Goal: Information Seeking & Learning: Learn about a topic

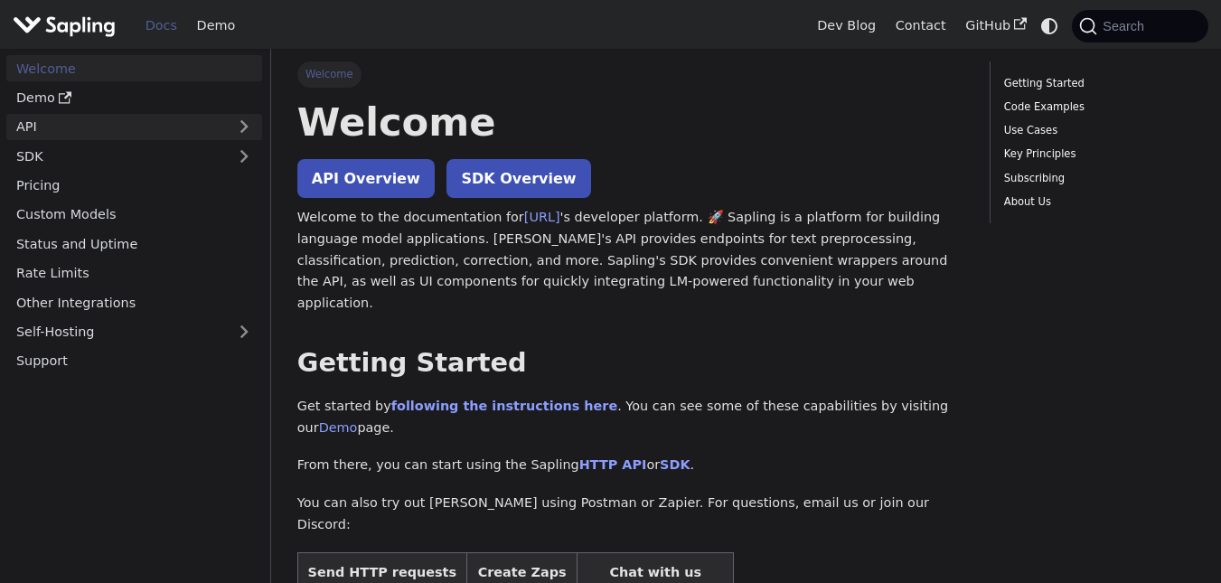
click at [70, 128] on link "API" at bounding box center [116, 127] width 220 height 26
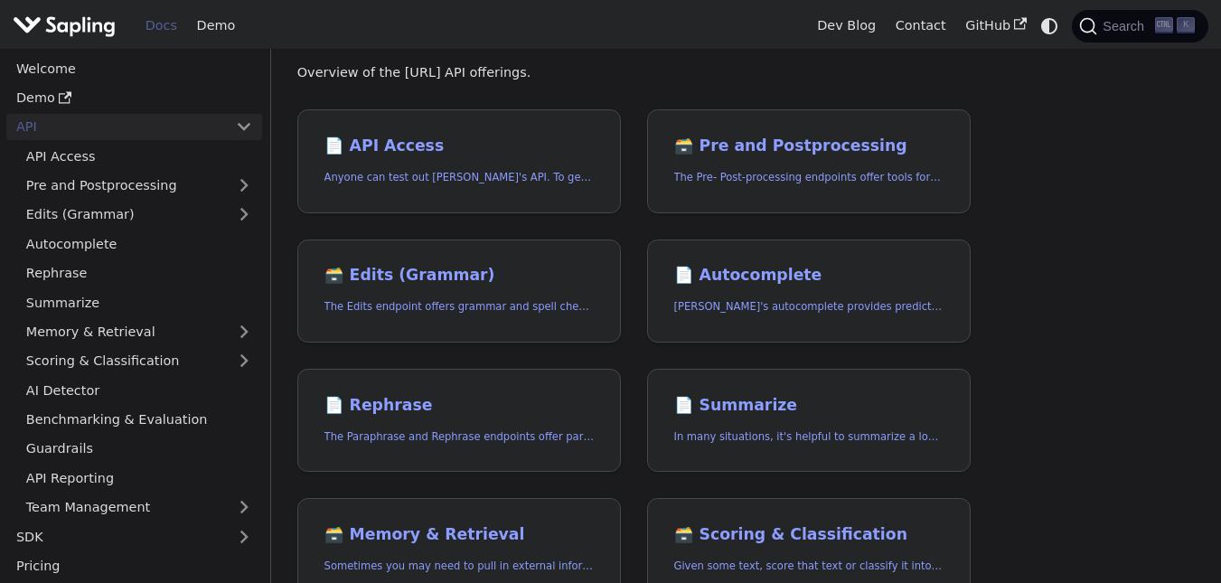
scroll to position [90, 0]
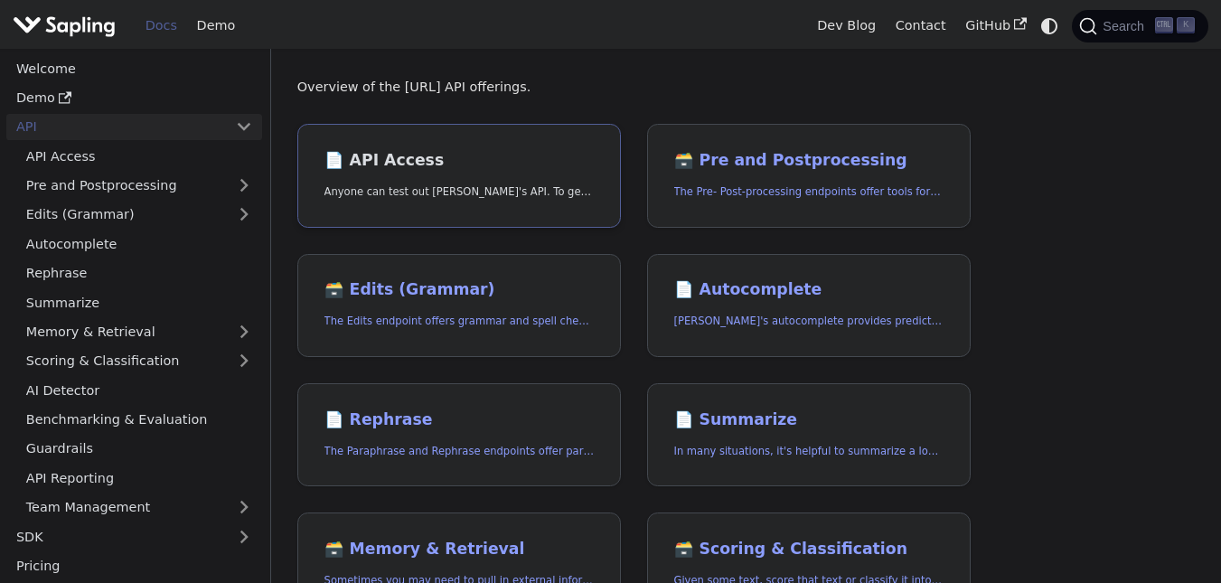
click at [487, 169] on h2 "📄️ API Access" at bounding box center [460, 161] width 270 height 20
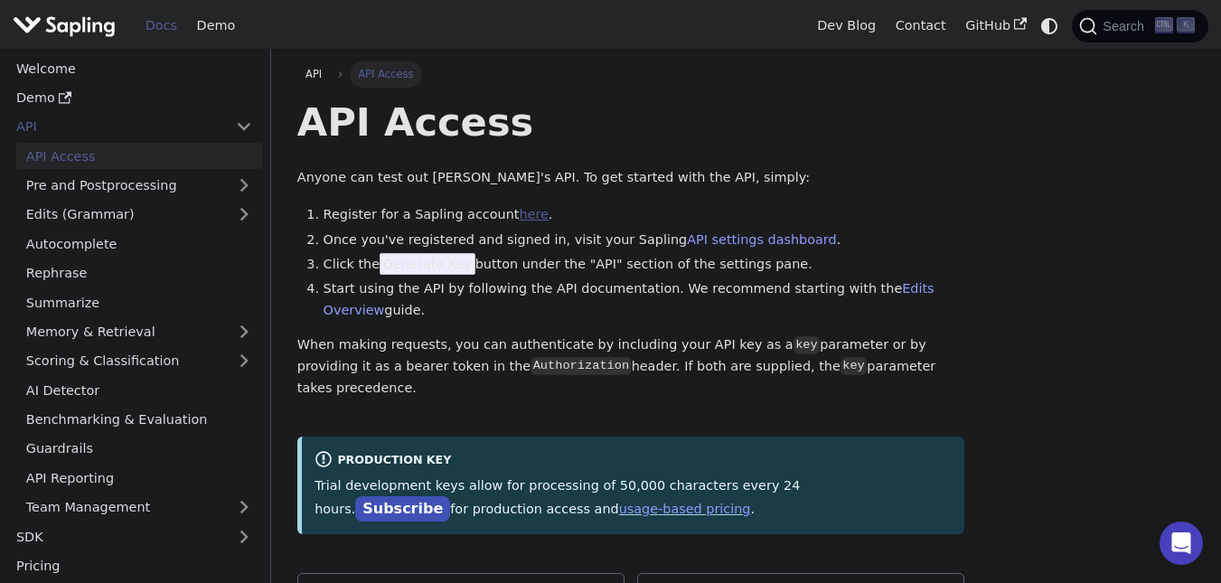
click at [519, 208] on link "here" at bounding box center [533, 214] width 29 height 14
click at [687, 236] on link "API settings dashboard" at bounding box center [761, 239] width 149 height 14
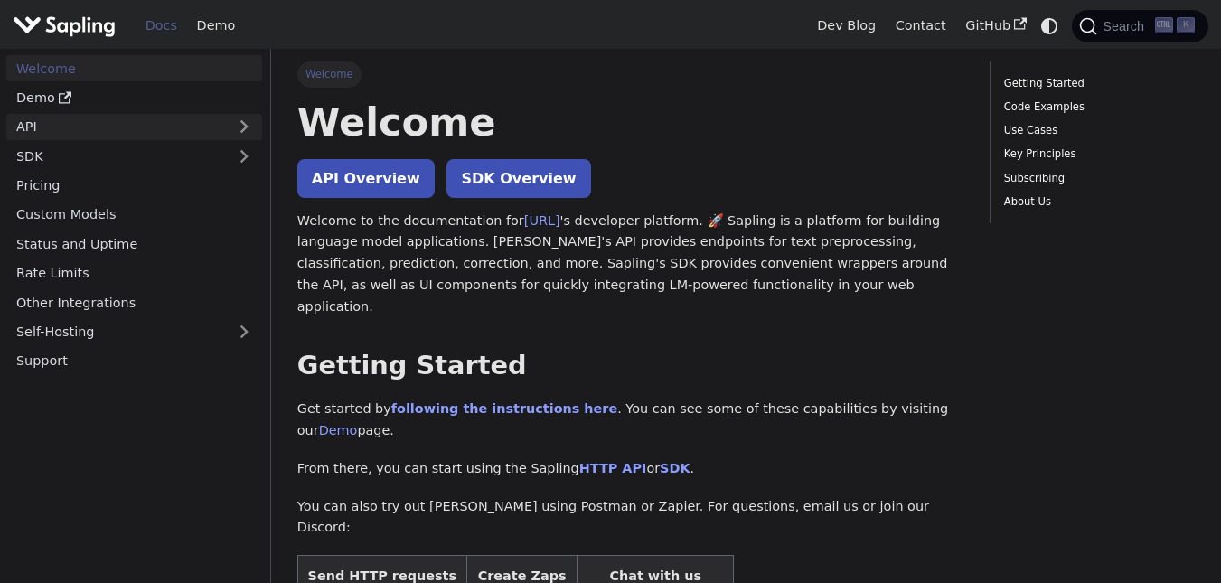
click at [125, 124] on link "API" at bounding box center [116, 127] width 220 height 26
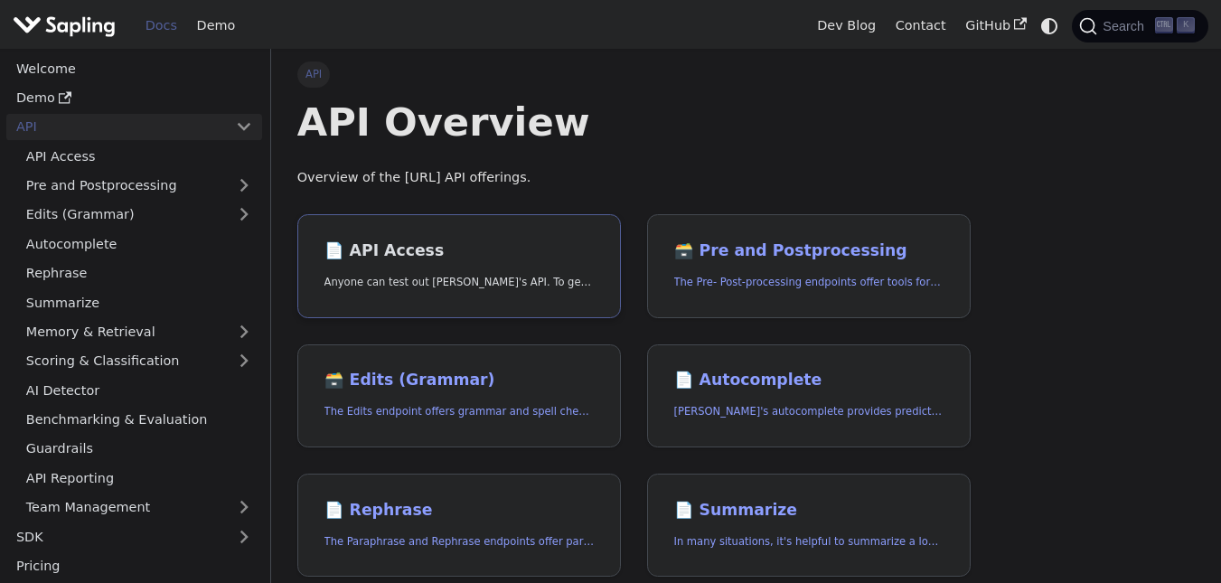
click at [481, 276] on p "Anyone can test out Sapling's API. To get started with the API, simply:" at bounding box center [460, 282] width 270 height 17
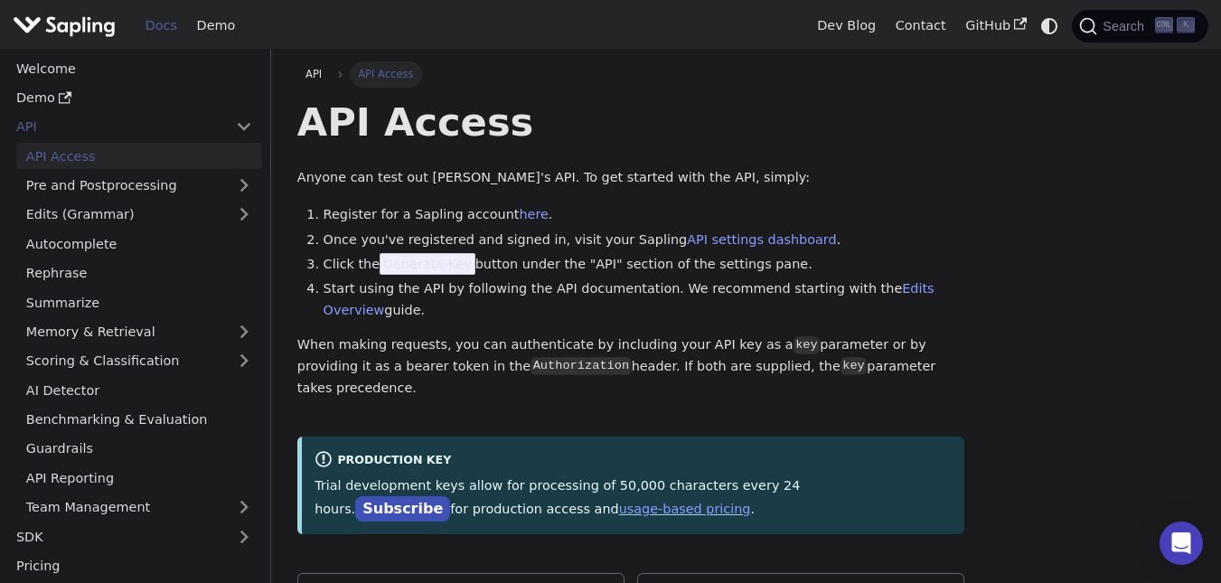
click at [444, 267] on span "Generate Key" at bounding box center [428, 264] width 96 height 22
click at [862, 290] on link "Edits Overview" at bounding box center [629, 299] width 611 height 36
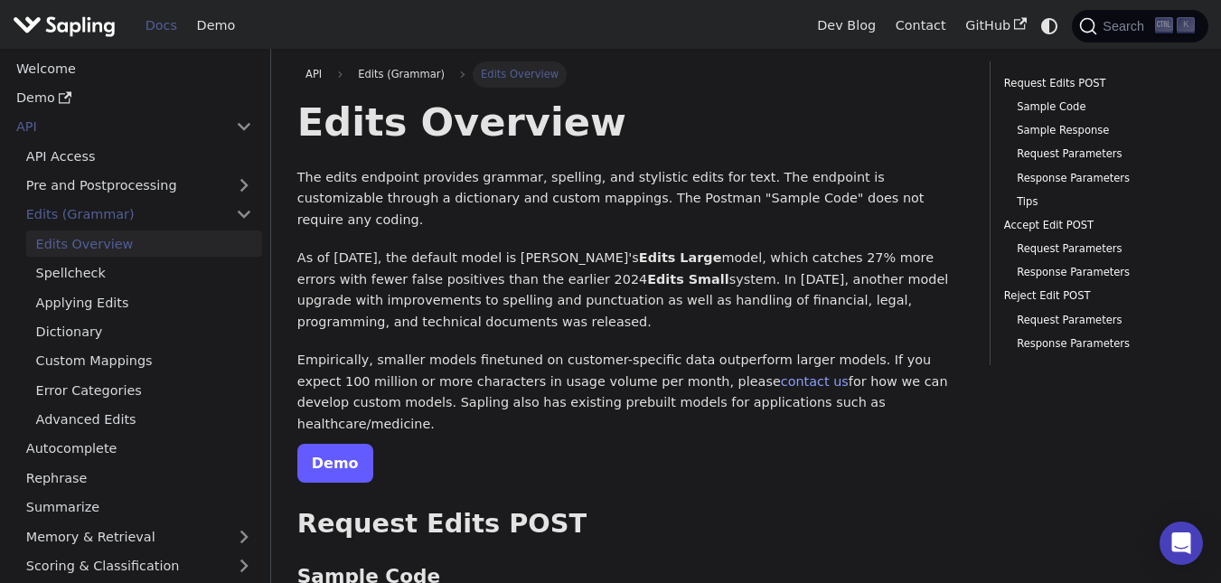
click at [328, 444] on link "Demo" at bounding box center [335, 463] width 76 height 39
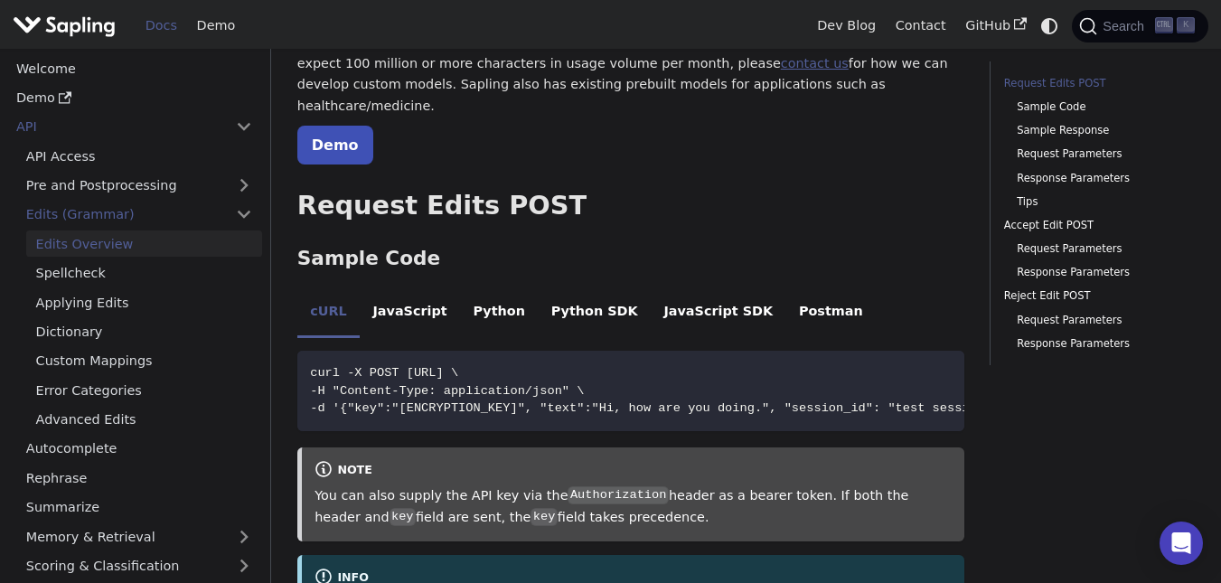
scroll to position [362, 0]
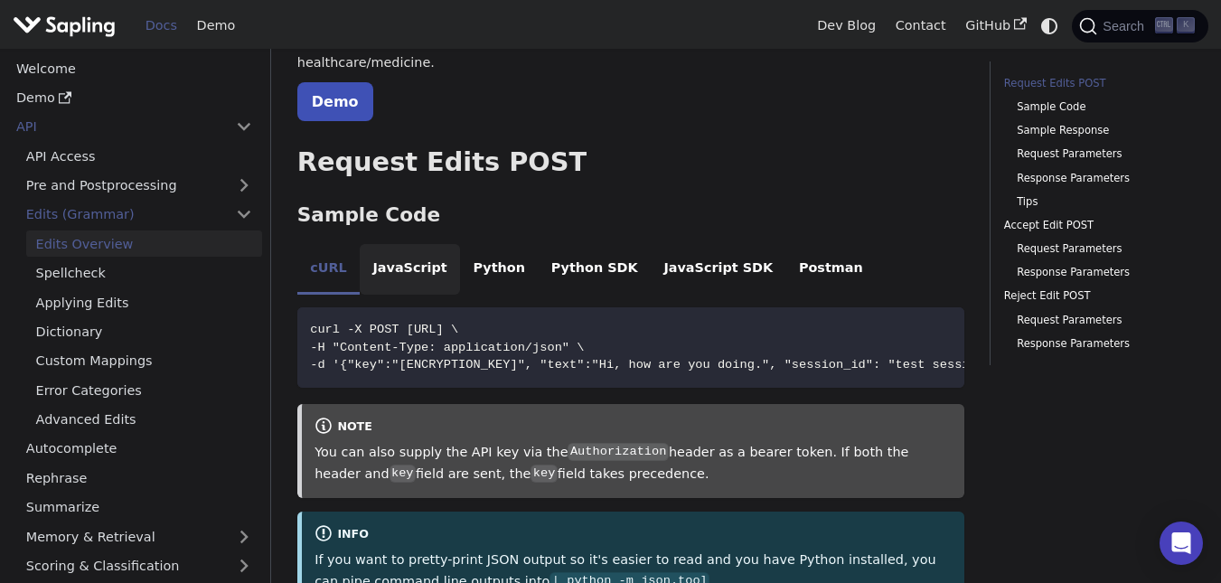
click at [378, 244] on li "JavaScript" at bounding box center [410, 269] width 100 height 51
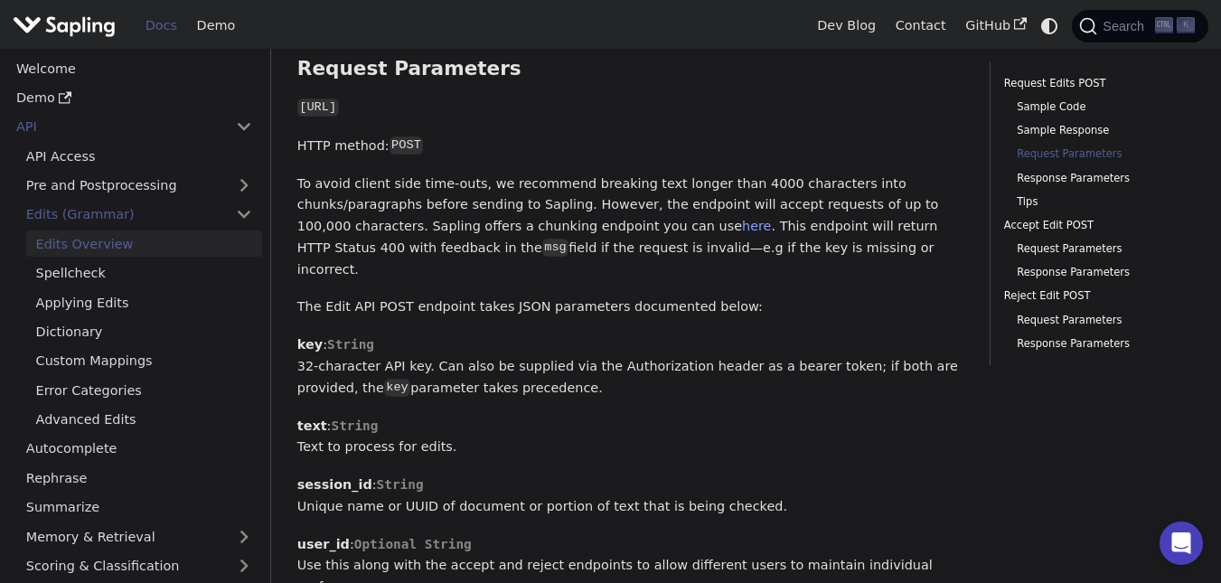
scroll to position [1537, 0]
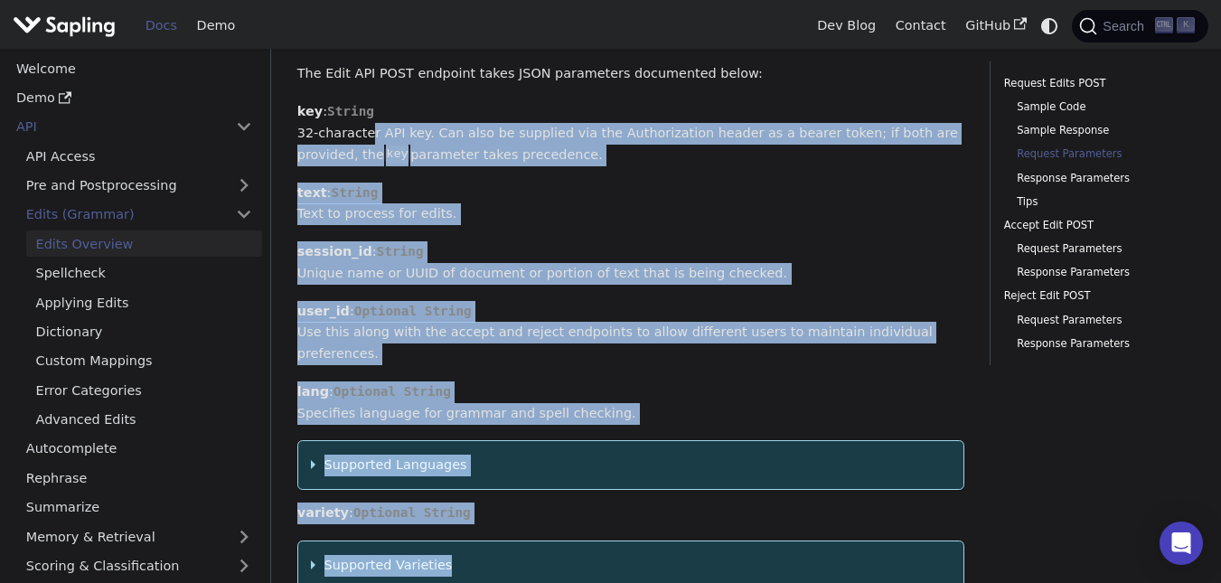
drag, startPoint x: 360, startPoint y: 278, endPoint x: 543, endPoint y: 494, distance: 284.2
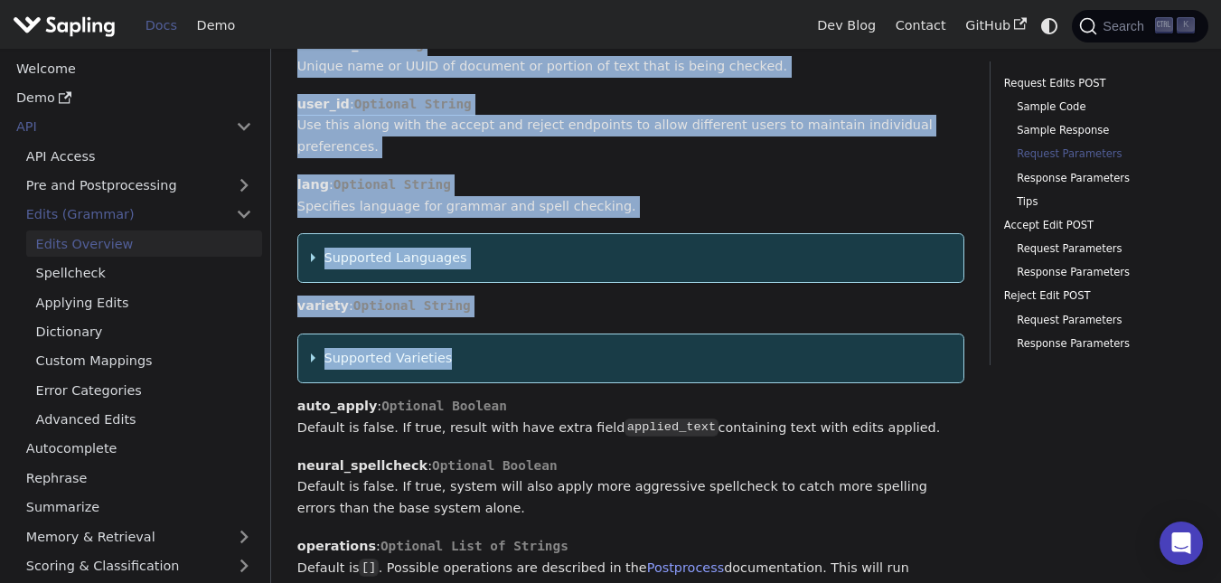
scroll to position [2011, 0]
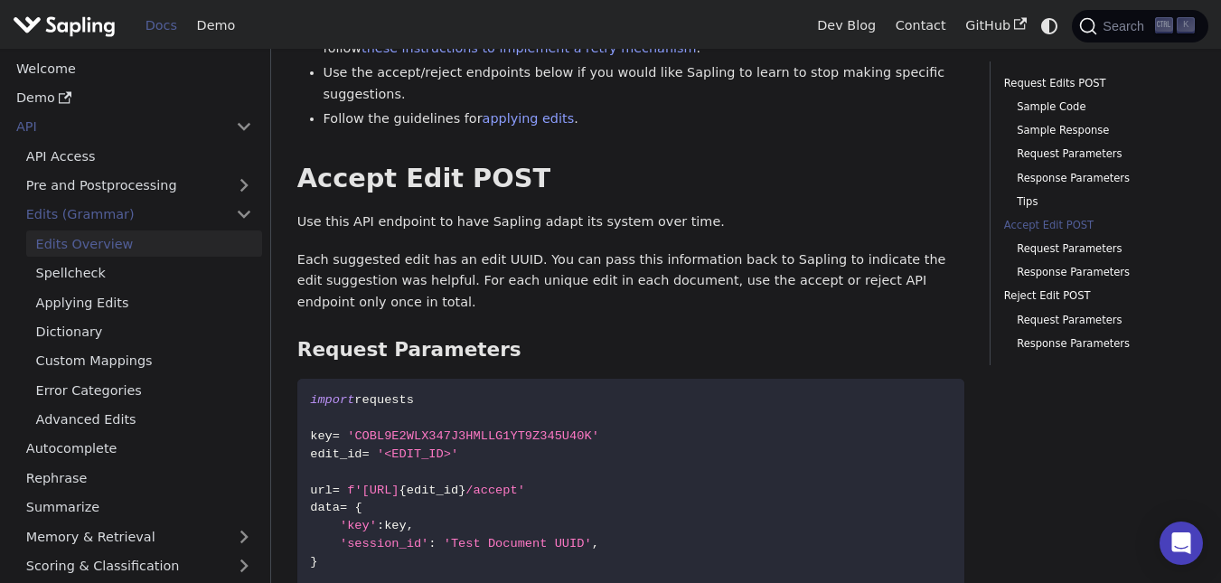
scroll to position [3367, 0]
